Goal: Task Accomplishment & Management: Manage account settings

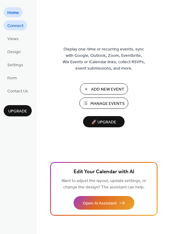
click at [23, 27] on span "Connect" at bounding box center [15, 26] width 16 height 6
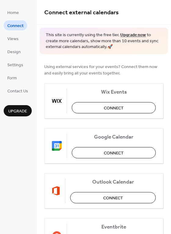
click at [25, 39] on ul "Home Connect Views Design Settings Form Contact Us" at bounding box center [18, 51] width 28 height 89
click at [19, 40] on link "Views" at bounding box center [13, 38] width 19 height 10
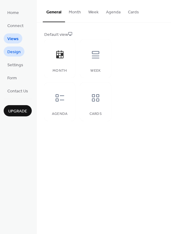
click at [17, 52] on span "Design" at bounding box center [13, 52] width 13 height 6
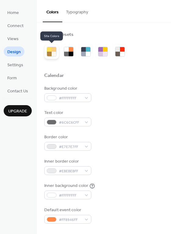
click at [51, 52] on div at bounding box center [53, 54] width 5 height 5
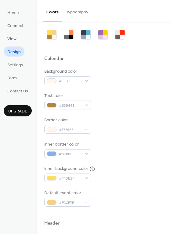
scroll to position [21, 0]
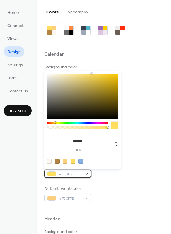
click at [86, 174] on div "#FFDE5F" at bounding box center [67, 174] width 47 height 9
click at [50, 161] on div at bounding box center [49, 161] width 5 height 5
type input "*******"
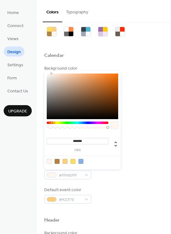
click at [119, 180] on div "Background color #FFF6EF Text color #B38441 Border color #FFF6EF Inner border c…" at bounding box center [103, 134] width 119 height 139
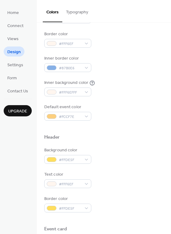
scroll to position [110, 0]
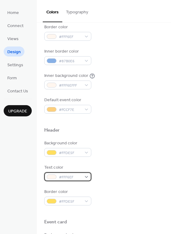
click at [87, 178] on div "#FFF6EF" at bounding box center [67, 177] width 47 height 9
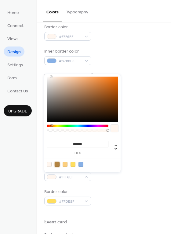
click at [56, 164] on div at bounding box center [56, 164] width 5 height 5
type input "*******"
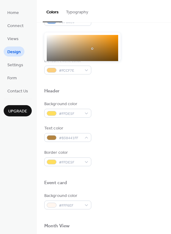
scroll to position [150, 0]
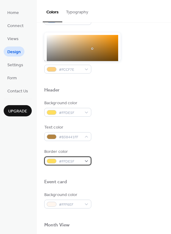
click at [86, 162] on div "#FFDE5F" at bounding box center [67, 161] width 47 height 9
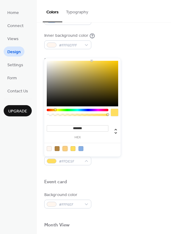
click at [65, 150] on div at bounding box center [64, 148] width 5 height 5
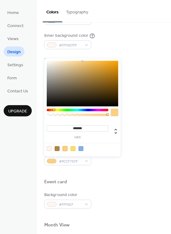
click at [72, 150] on div at bounding box center [72, 148] width 5 height 5
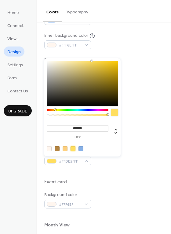
click at [50, 148] on div at bounding box center [49, 148] width 5 height 5
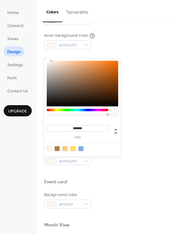
click at [73, 149] on div at bounding box center [72, 148] width 5 height 5
type input "*******"
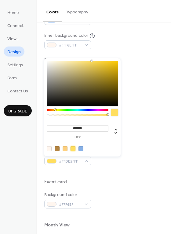
click at [118, 170] on div at bounding box center [103, 173] width 119 height 14
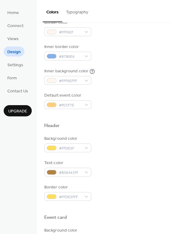
scroll to position [108, 0]
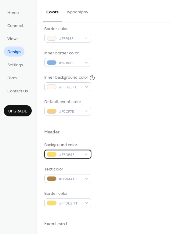
click at [85, 154] on div "#FFDE5F" at bounding box center [67, 154] width 47 height 9
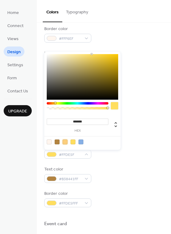
click at [66, 142] on div at bounding box center [64, 142] width 5 height 5
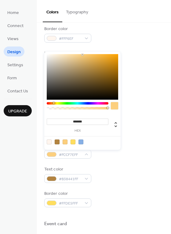
click at [51, 143] on div at bounding box center [82, 141] width 77 height 11
click at [50, 142] on div at bounding box center [49, 142] width 5 height 5
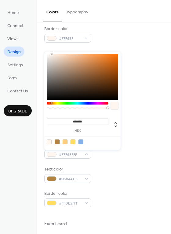
click at [57, 142] on div at bounding box center [56, 142] width 5 height 5
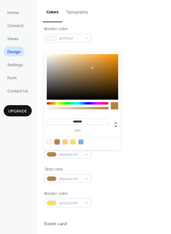
click at [65, 144] on div at bounding box center [64, 142] width 5 height 5
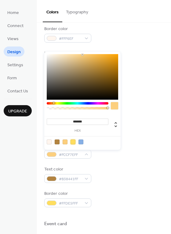
click at [72, 142] on div at bounding box center [72, 142] width 5 height 5
type input "*******"
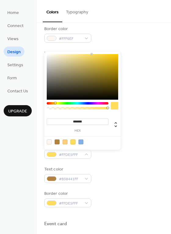
click at [116, 160] on div "Background color #FFDE5FFF Text color #B38441FF Border color #FFDE5FFF" at bounding box center [103, 174] width 119 height 65
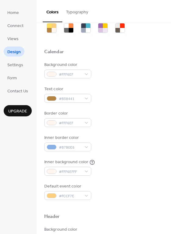
scroll to position [19, 0]
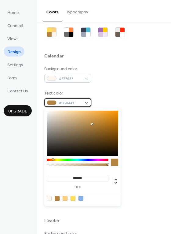
click at [87, 103] on div "#B38441" at bounding box center [67, 102] width 47 height 9
type input "*******"
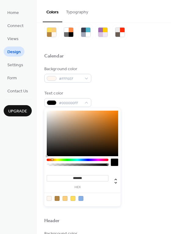
drag, startPoint x: 50, startPoint y: 153, endPoint x: 45, endPoint y: 159, distance: 7.8
click at [45, 159] on div "******* hex" at bounding box center [82, 157] width 76 height 98
click at [134, 116] on div "Border color #FFF6EF" at bounding box center [103, 123] width 119 height 17
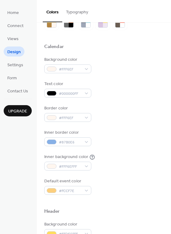
scroll to position [261, 0]
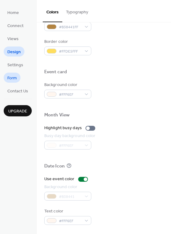
click at [16, 75] on span "Form" at bounding box center [11, 78] width 9 height 6
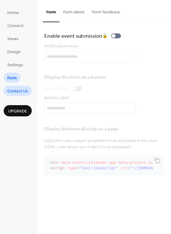
click at [20, 88] on span "Contact Us" at bounding box center [17, 91] width 21 height 6
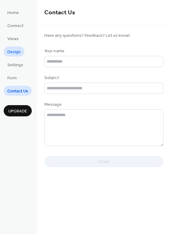
click at [17, 51] on span "Design" at bounding box center [13, 52] width 13 height 6
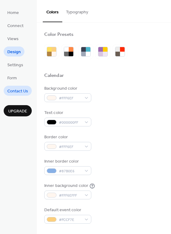
click at [19, 90] on span "Contact Us" at bounding box center [17, 91] width 21 height 6
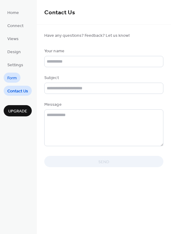
click at [16, 75] on span "Form" at bounding box center [11, 78] width 9 height 6
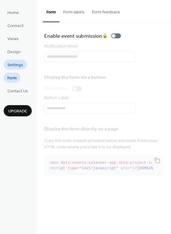
click at [19, 64] on span "Settings" at bounding box center [15, 65] width 16 height 6
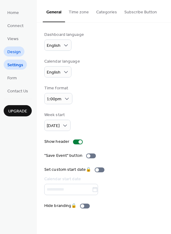
click at [18, 52] on span "Design" at bounding box center [13, 52] width 13 height 6
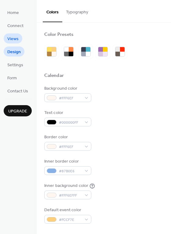
click at [19, 39] on link "Views" at bounding box center [13, 38] width 19 height 10
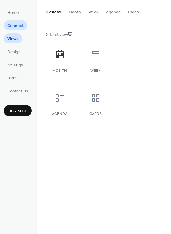
click at [19, 29] on span "Connect" at bounding box center [15, 26] width 16 height 6
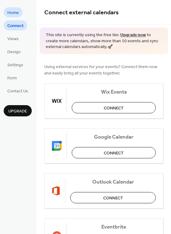
click at [17, 14] on span "Home" at bounding box center [13, 13] width 12 height 6
